Goal: Task Accomplishment & Management: Complete application form

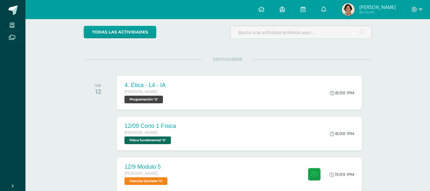
click at [1, 7] on link at bounding box center [12, 9] width 25 height 19
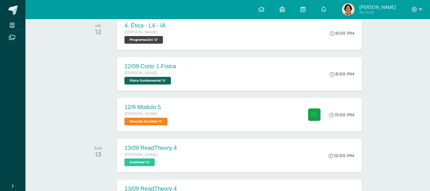
scroll to position [110, 0]
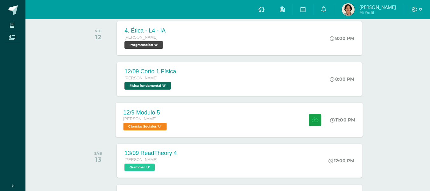
scroll to position [104, 0]
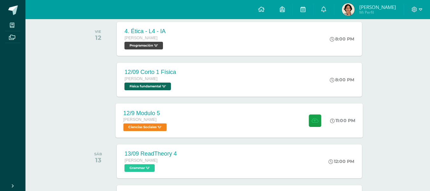
click at [155, 118] on span "[PERSON_NAME]" at bounding box center [139, 119] width 33 height 4
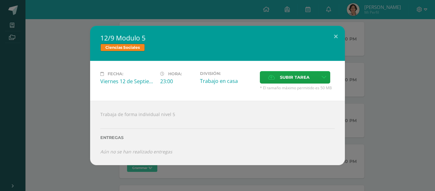
click at [51, 108] on div "12/9 Modulo 5 Ciencias Sociales Fecha: Viernes 12 de Septiembre Hora: 23:00 Div…" at bounding box center [217, 95] width 429 height 139
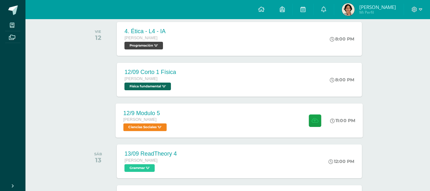
click at [160, 120] on div "[PERSON_NAME]" at bounding box center [145, 119] width 45 height 7
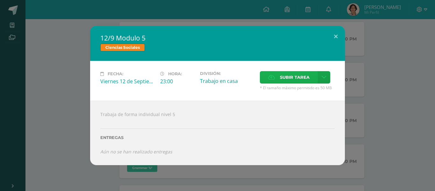
click at [268, 76] on icon at bounding box center [271, 77] width 7 height 4
click at [0, 0] on input "Subir tarea" at bounding box center [0, 0] width 0 height 0
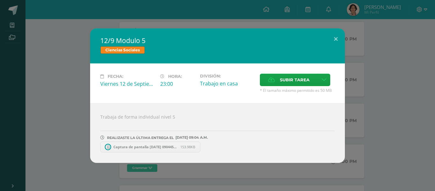
click at [56, 118] on div "12/9 Modulo 5 Ciencias Sociales Fecha: Viernes 12 de Septiembre Hora: 23:00 Div…" at bounding box center [217, 95] width 429 height 134
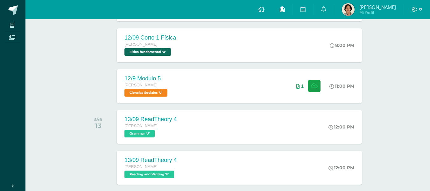
scroll to position [138, 0]
